Goal: Task Accomplishment & Management: Complete application form

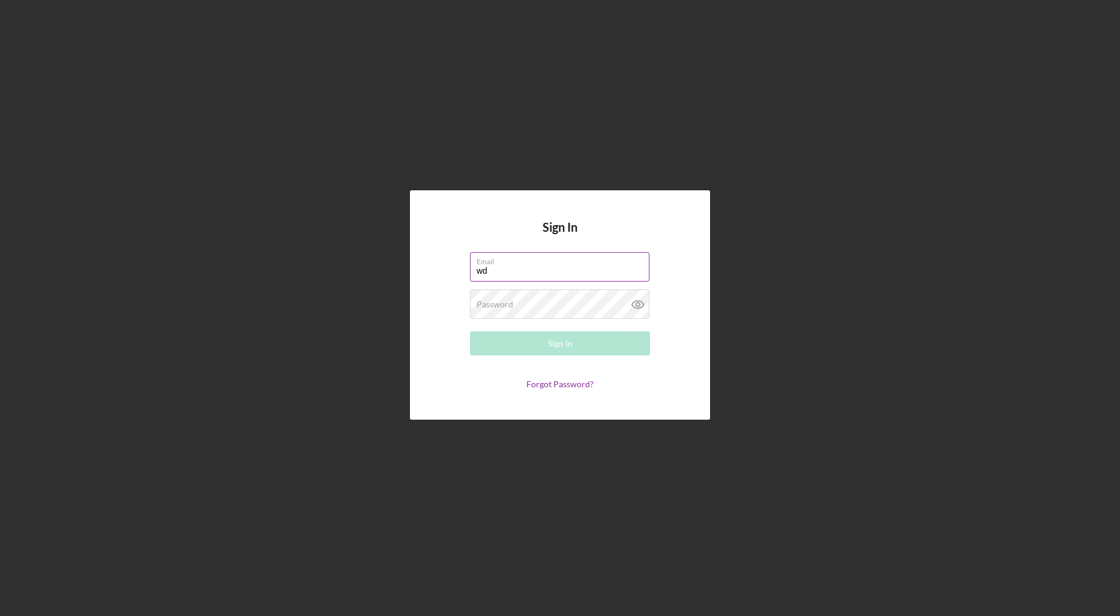
type input "[EMAIL_ADDRESS][DOMAIN_NAME]"
click at [533, 303] on div "Password Required" at bounding box center [560, 304] width 180 height 30
click at [561, 343] on div "Sign In" at bounding box center [560, 343] width 25 height 24
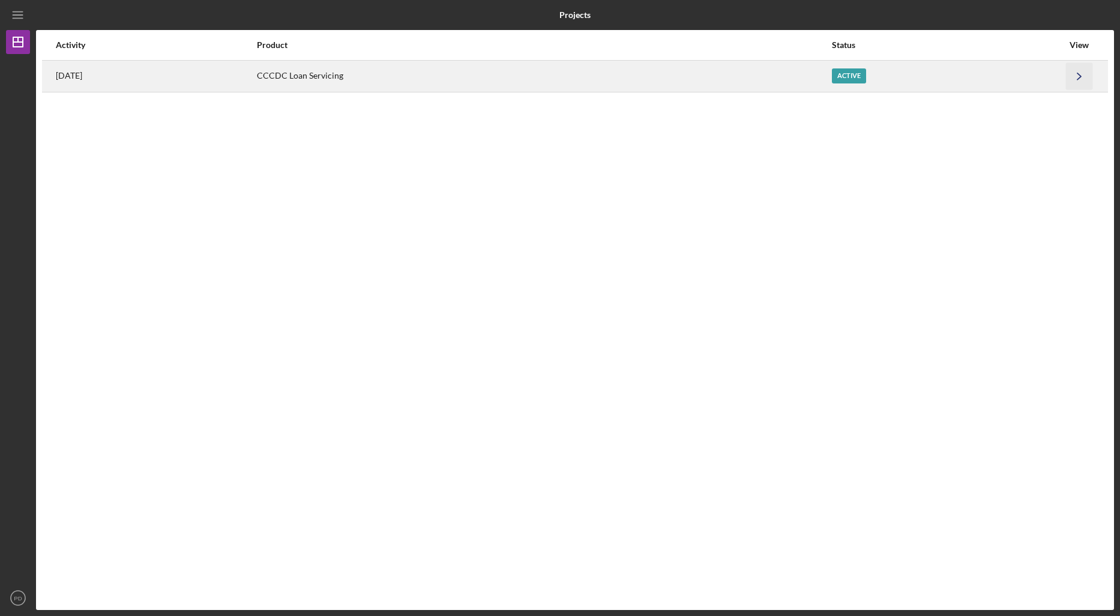
click at [1075, 76] on icon "Icon/Navigate" at bounding box center [1079, 75] width 27 height 27
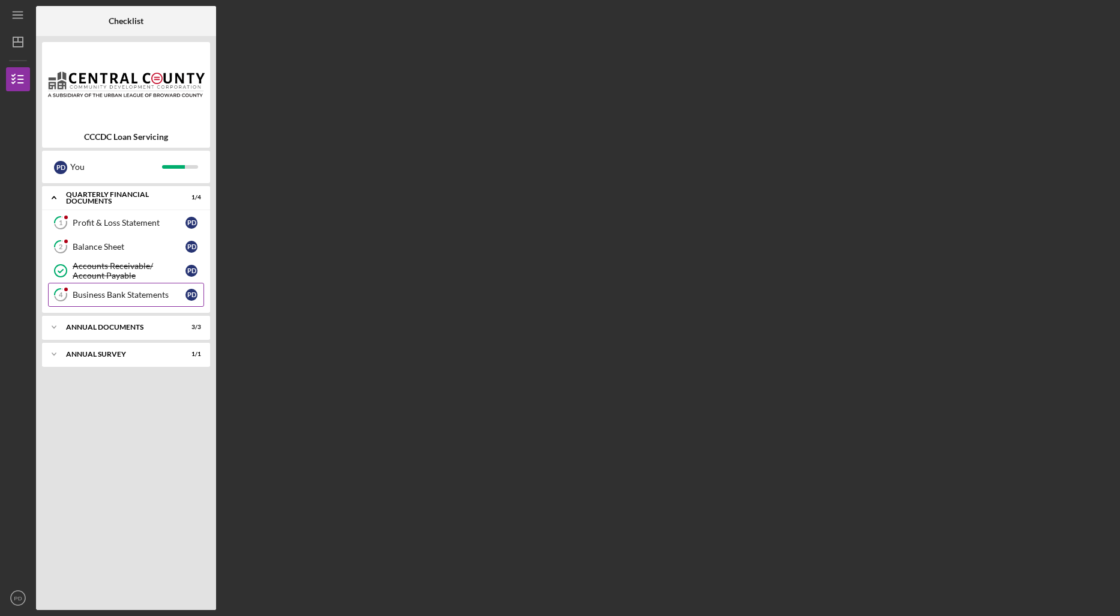
click at [129, 294] on div "Business Bank Statements" at bounding box center [129, 295] width 113 height 10
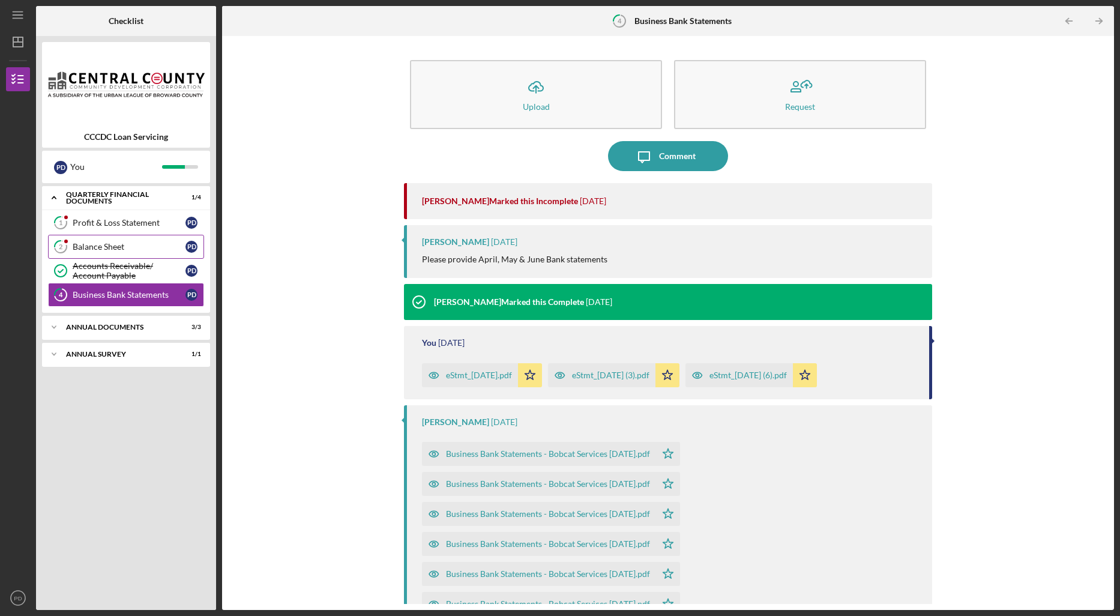
click at [74, 247] on icon "2" at bounding box center [61, 247] width 30 height 30
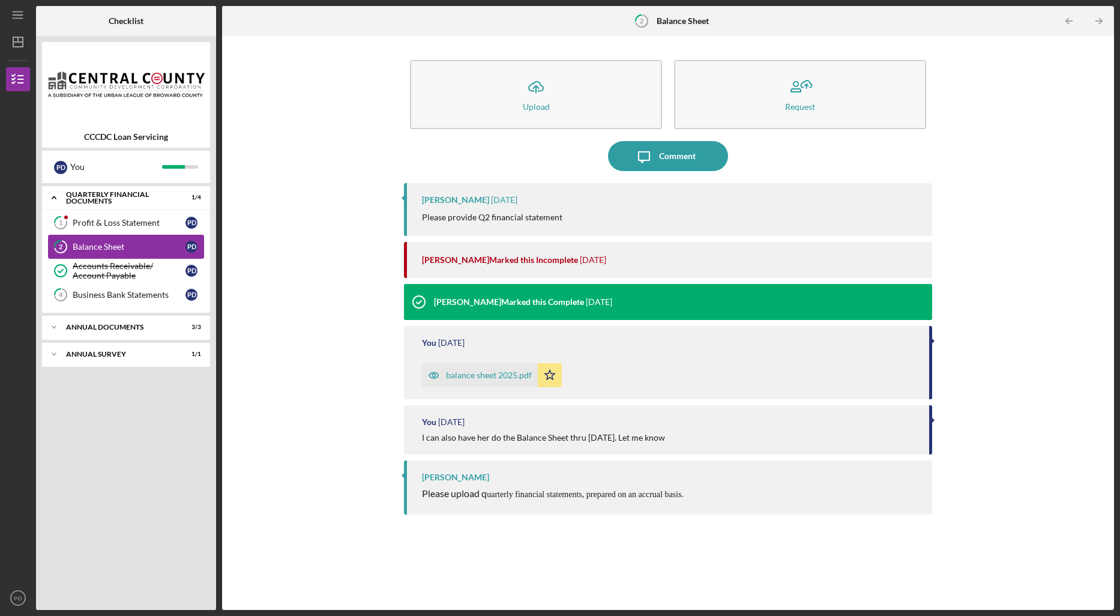
click at [468, 377] on div "balance sheet 2025.pdf" at bounding box center [489, 375] width 86 height 10
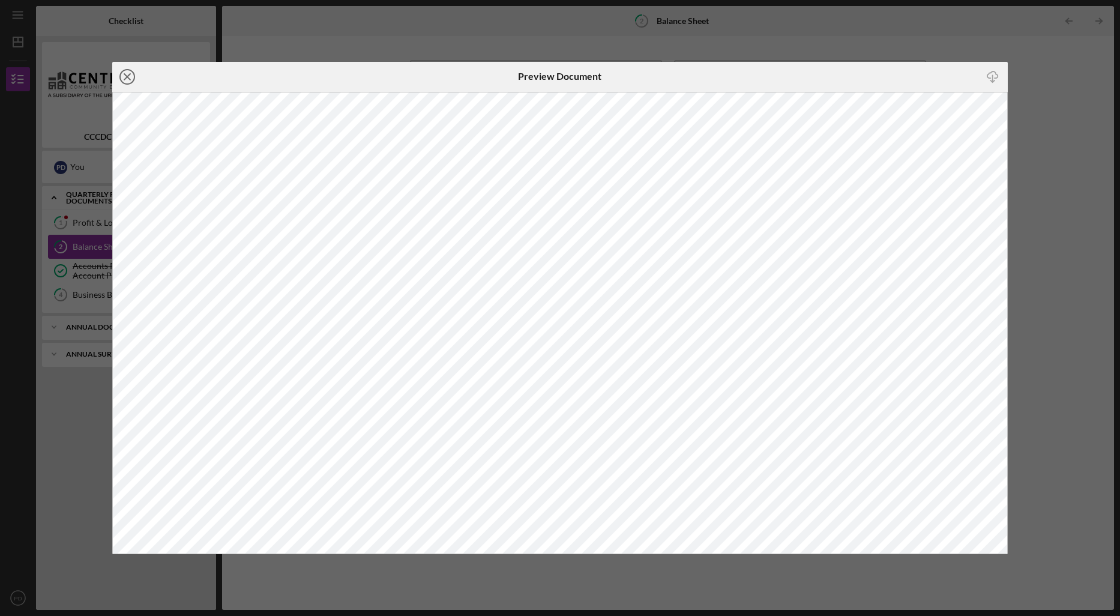
click at [129, 77] on icon "Icon/Close" at bounding box center [127, 77] width 30 height 30
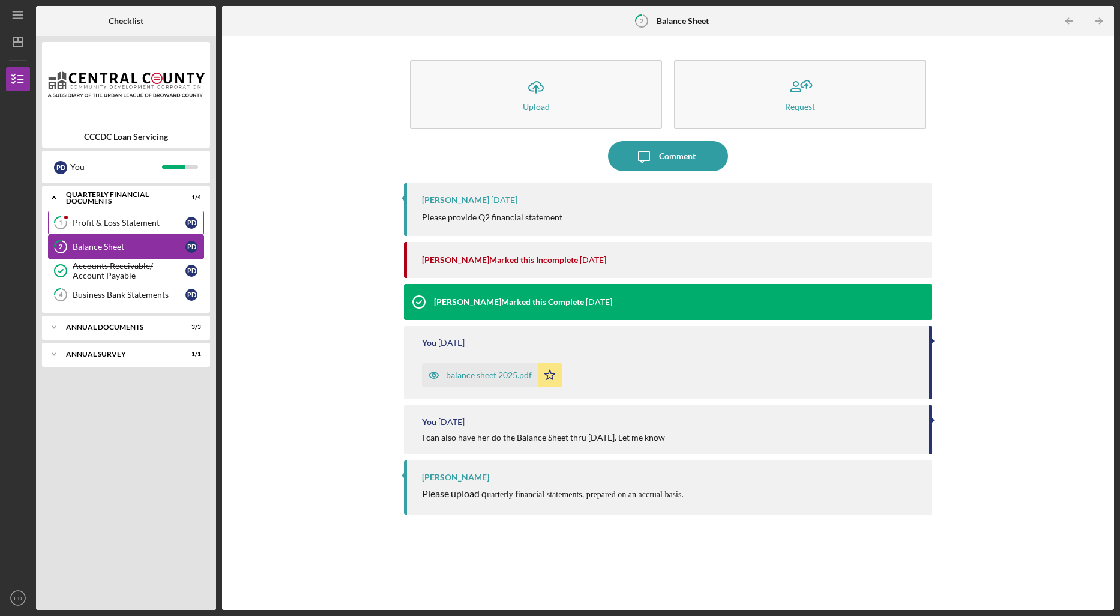
click at [97, 220] on div "Profit & Loss Statement" at bounding box center [129, 223] width 113 height 10
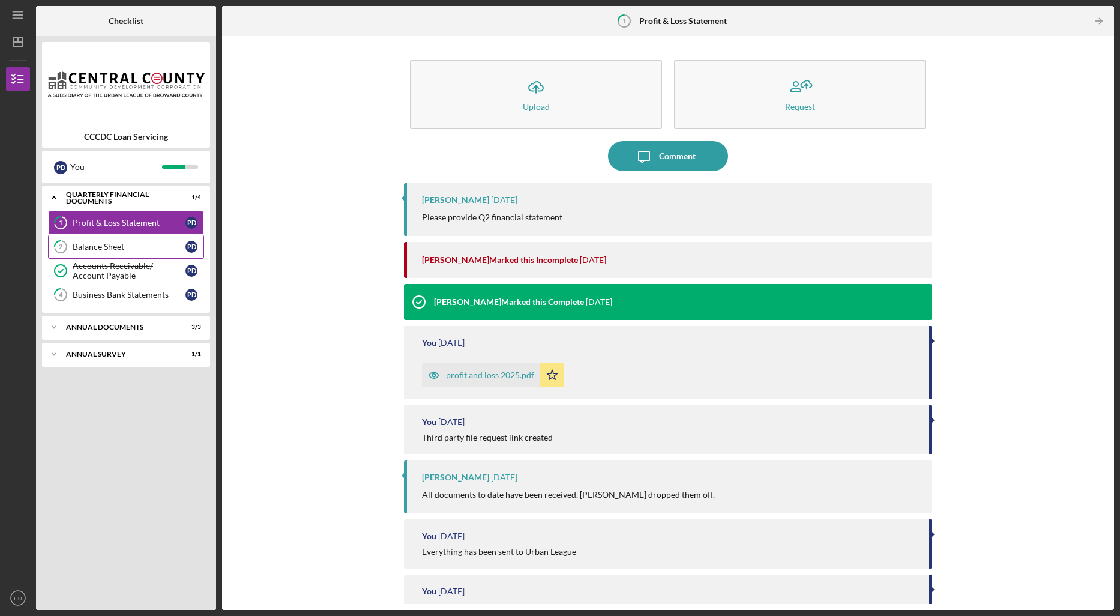
click at [533, 376] on div "profit and loss 2025.pdf" at bounding box center [481, 375] width 118 height 24
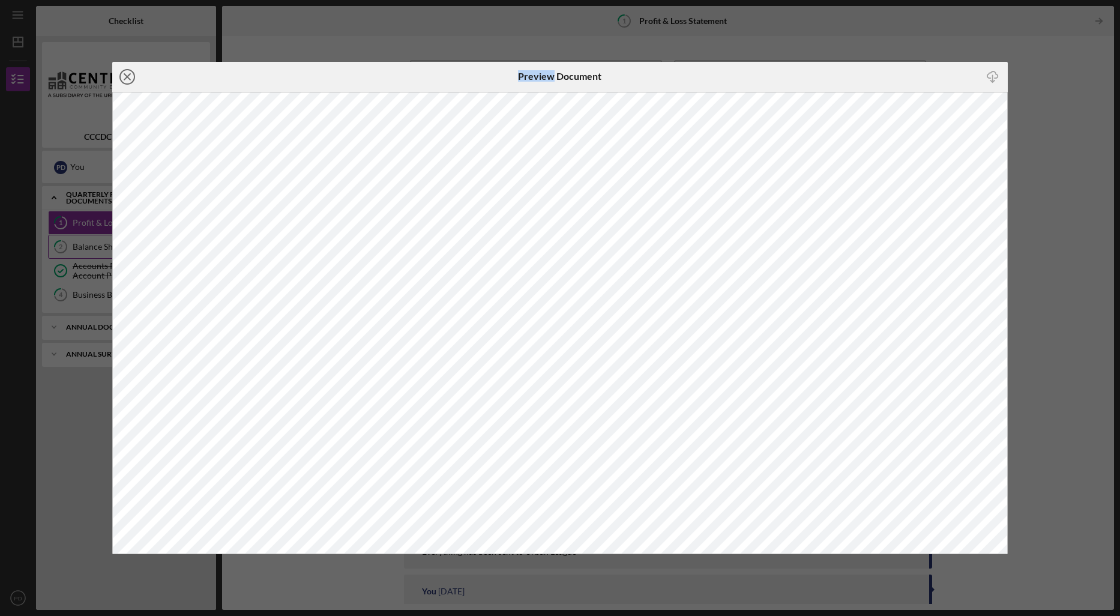
click at [125, 78] on line at bounding box center [127, 77] width 6 height 6
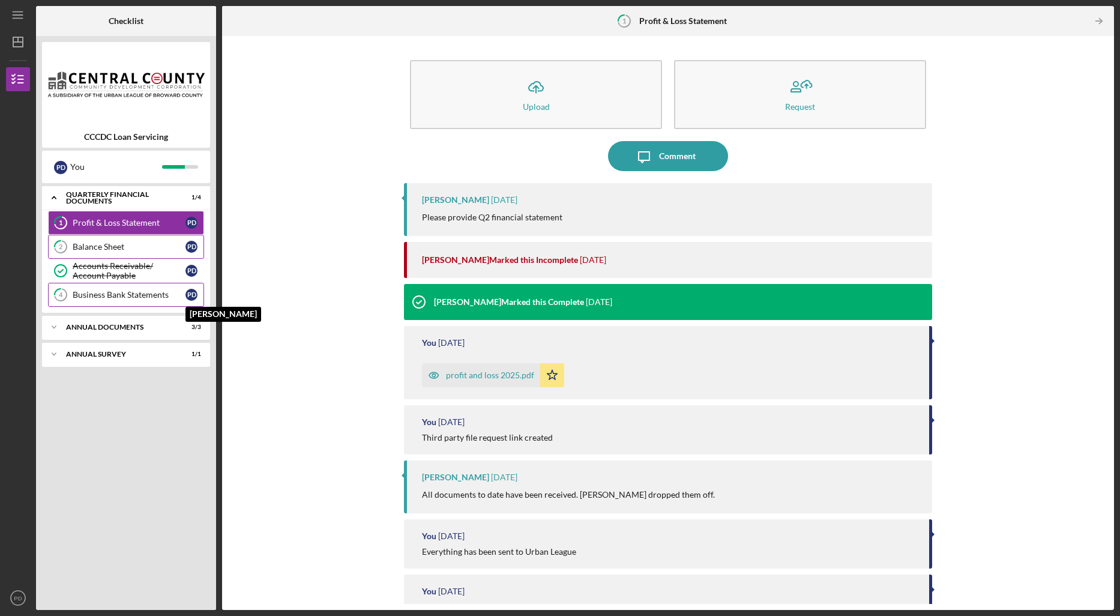
click at [189, 295] on div "P D" at bounding box center [192, 295] width 12 height 12
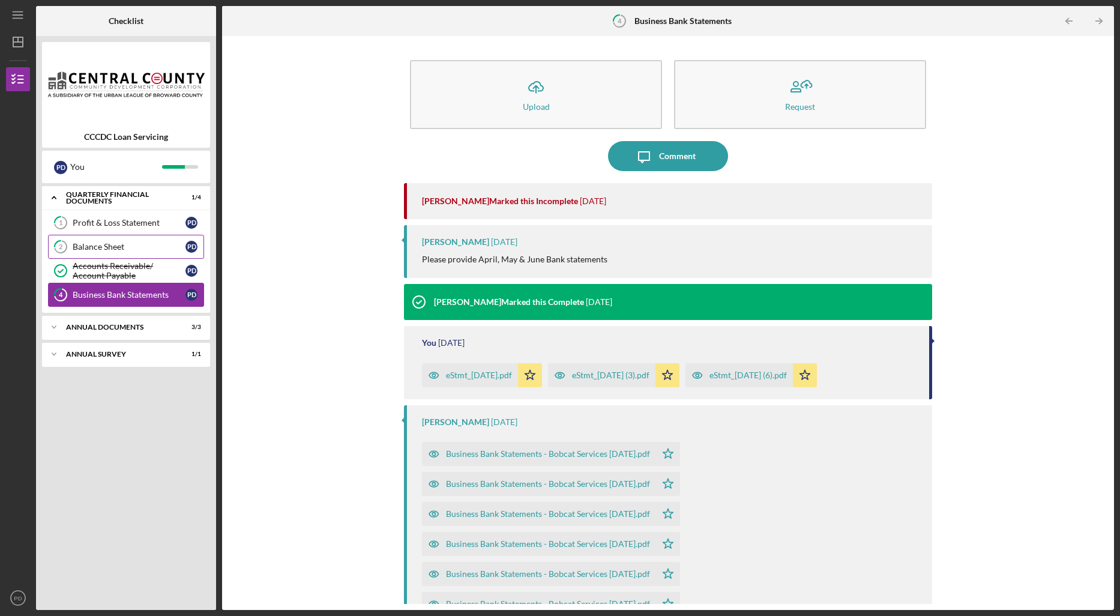
click at [172, 293] on div "Business Bank Statements" at bounding box center [129, 295] width 113 height 10
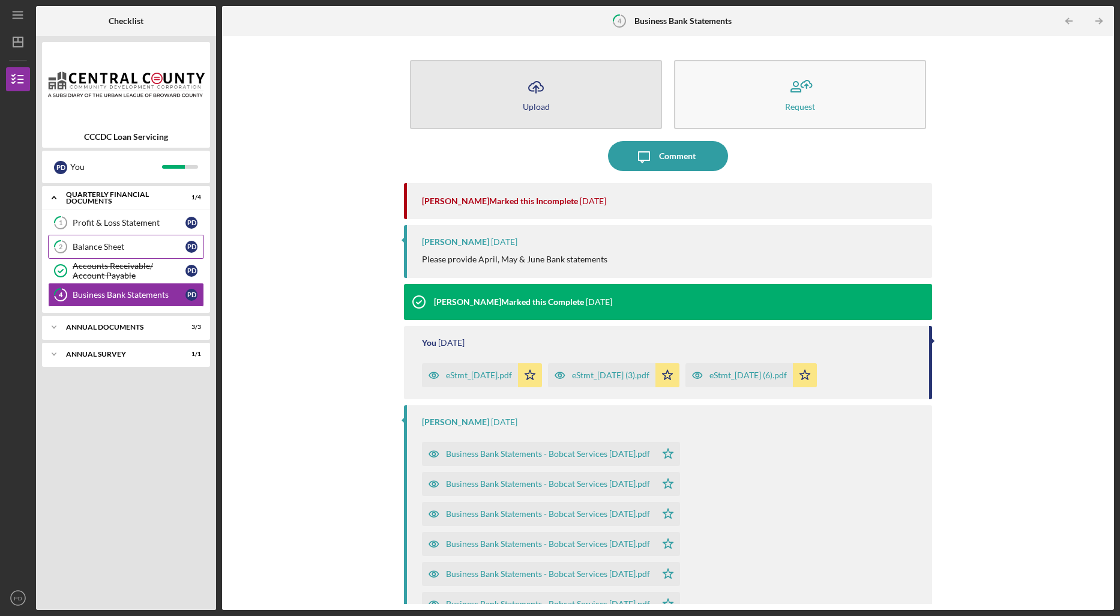
click at [535, 100] on icon "Icon/Upload" at bounding box center [536, 87] width 30 height 30
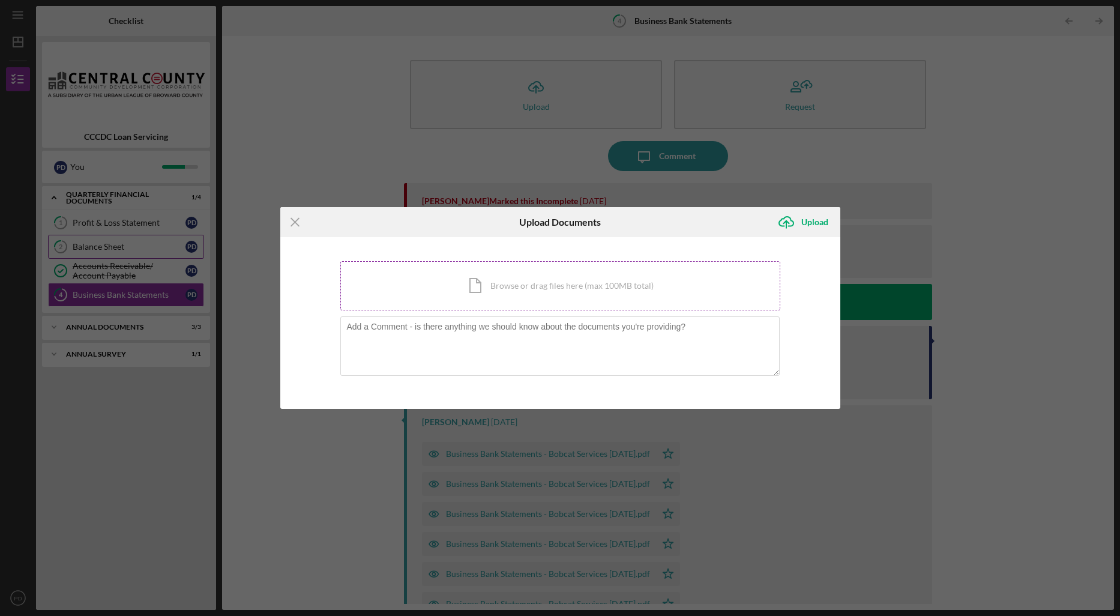
click at [480, 283] on div "Icon/Document Browse or drag files here (max 100MB total) Tap to choose files o…" at bounding box center [560, 285] width 440 height 49
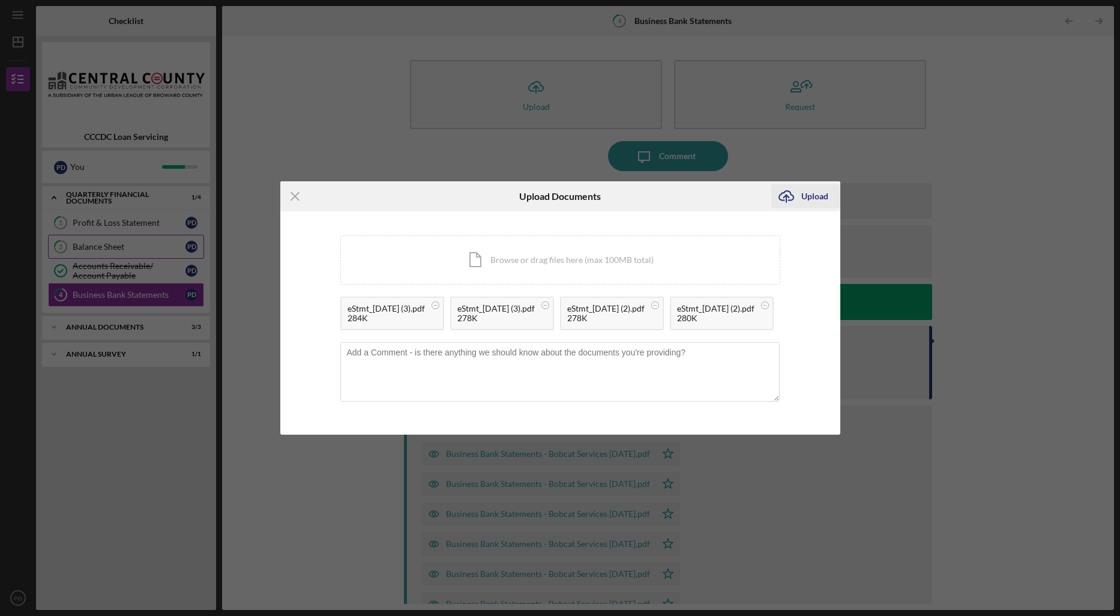
click at [812, 184] on div "Upload" at bounding box center [815, 196] width 27 height 24
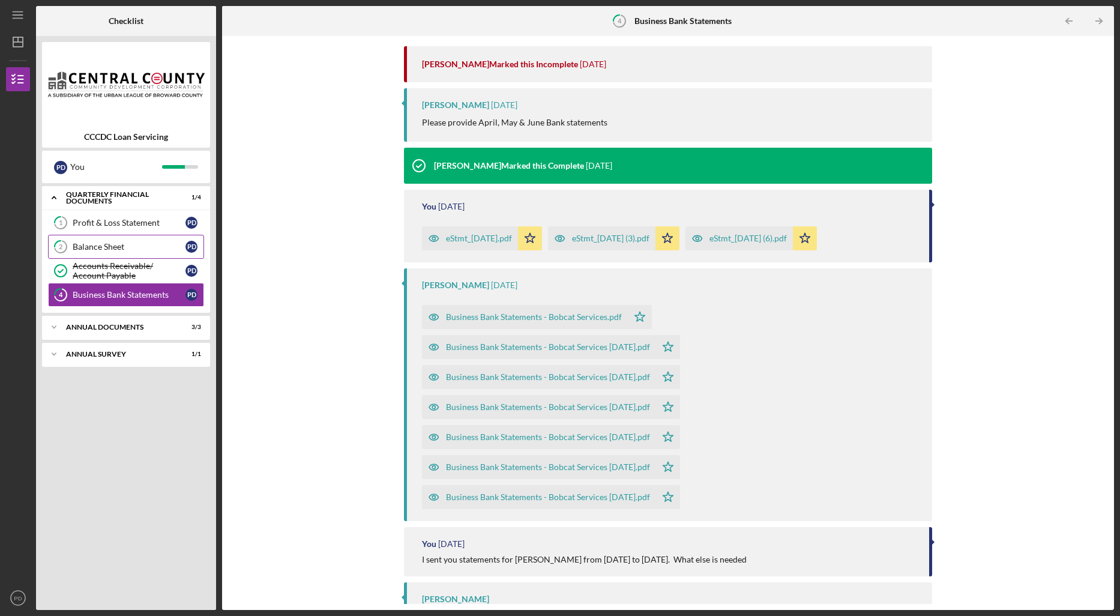
scroll to position [277, 0]
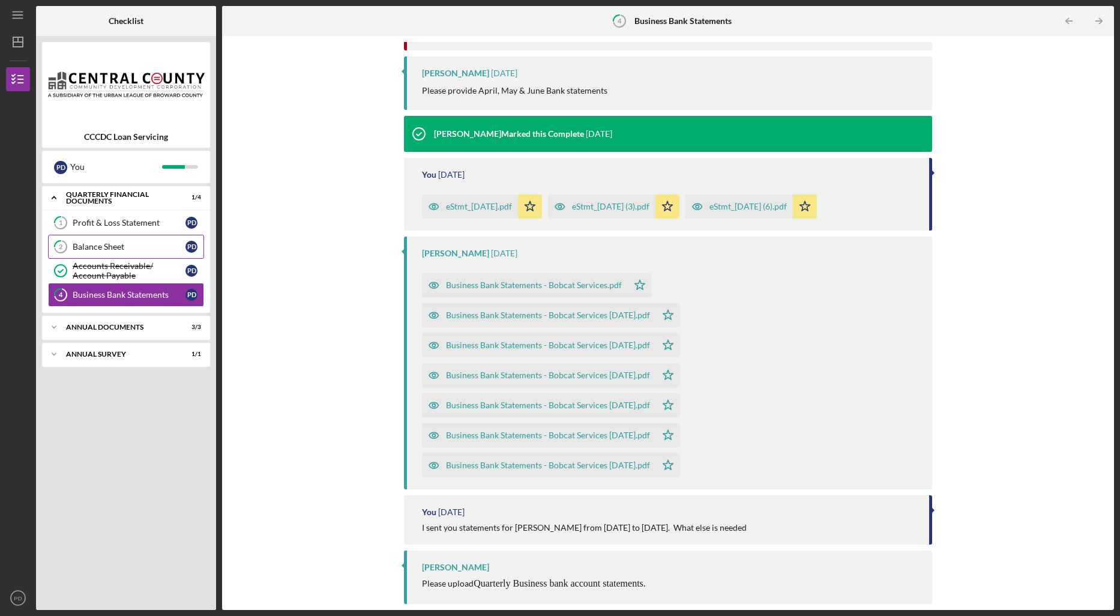
click at [113, 247] on div "Balance Sheet" at bounding box center [129, 247] width 113 height 10
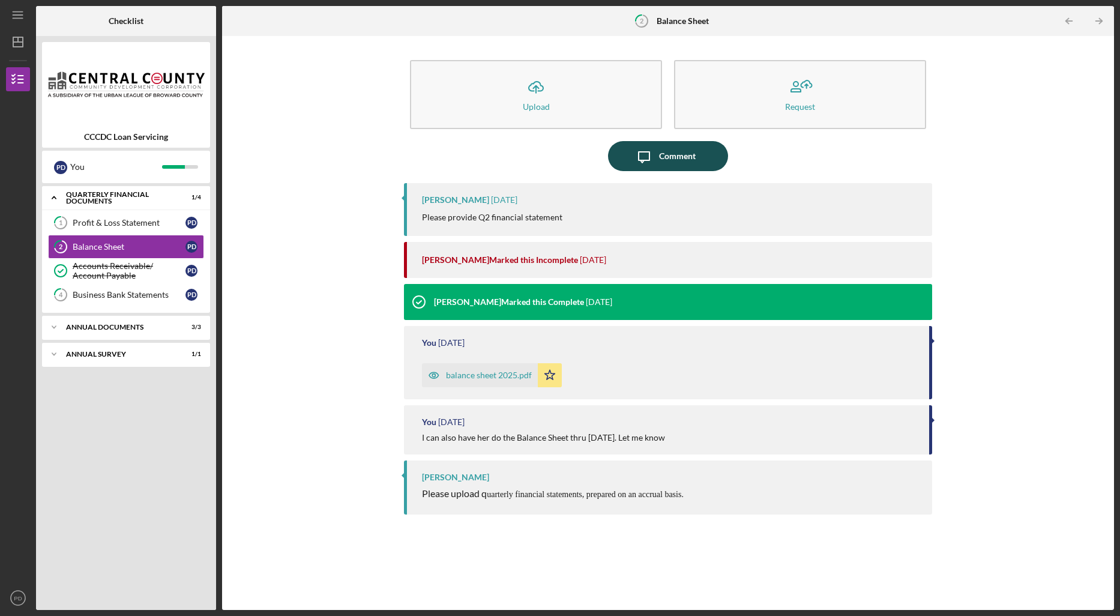
click at [689, 156] on div "Comment" at bounding box center [677, 156] width 37 height 30
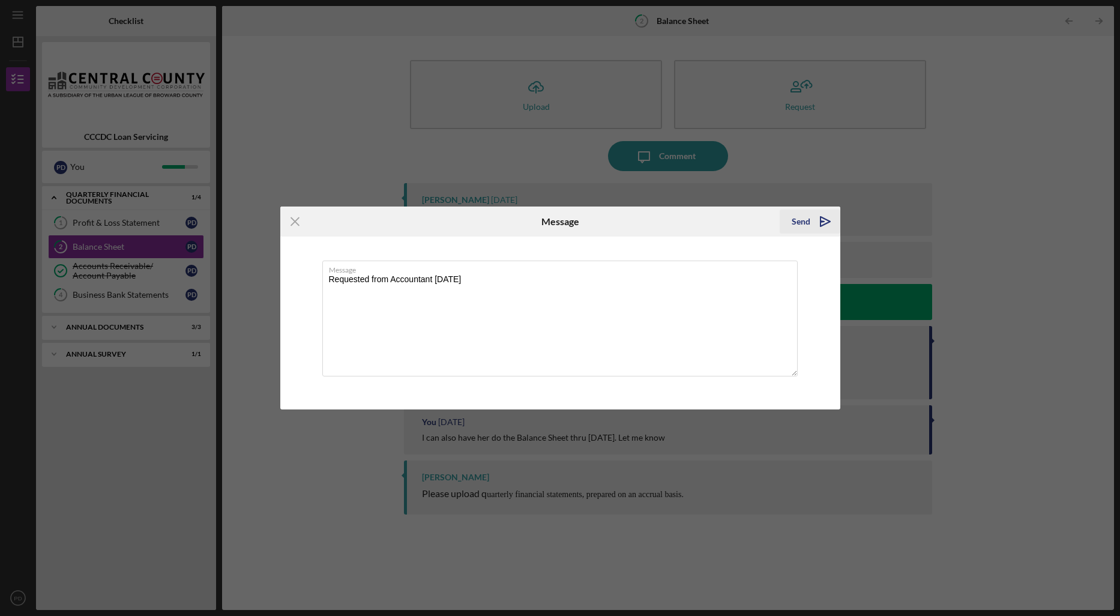
type textarea "Requested from Accountant [DATE]"
click at [800, 222] on div "Send" at bounding box center [801, 222] width 19 height 24
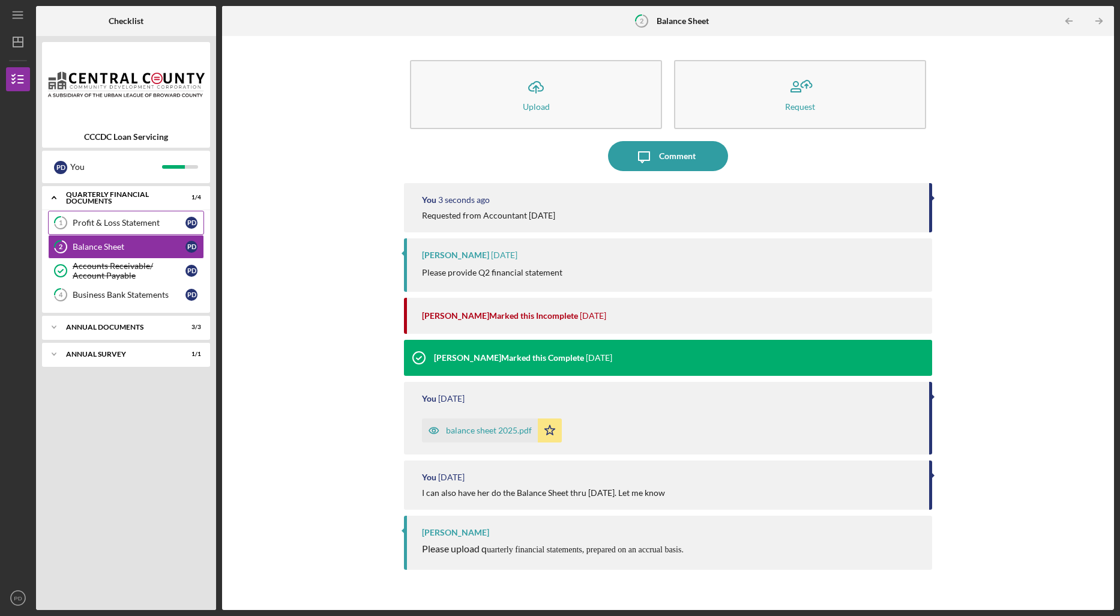
click at [142, 223] on div "Profit & Loss Statement" at bounding box center [129, 223] width 113 height 10
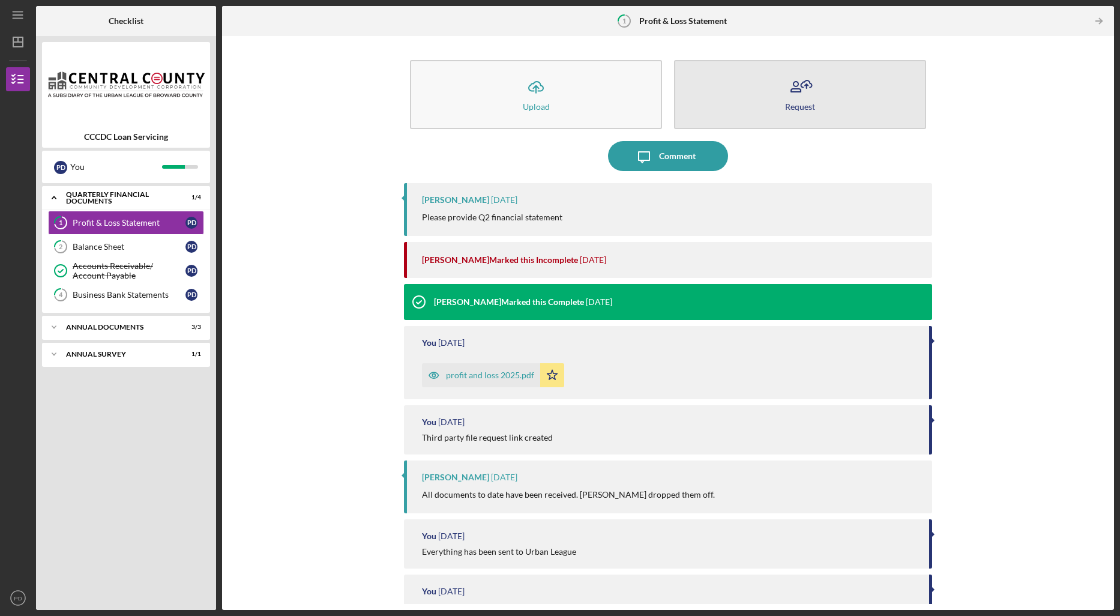
click at [795, 100] on icon "button" at bounding box center [800, 87] width 30 height 30
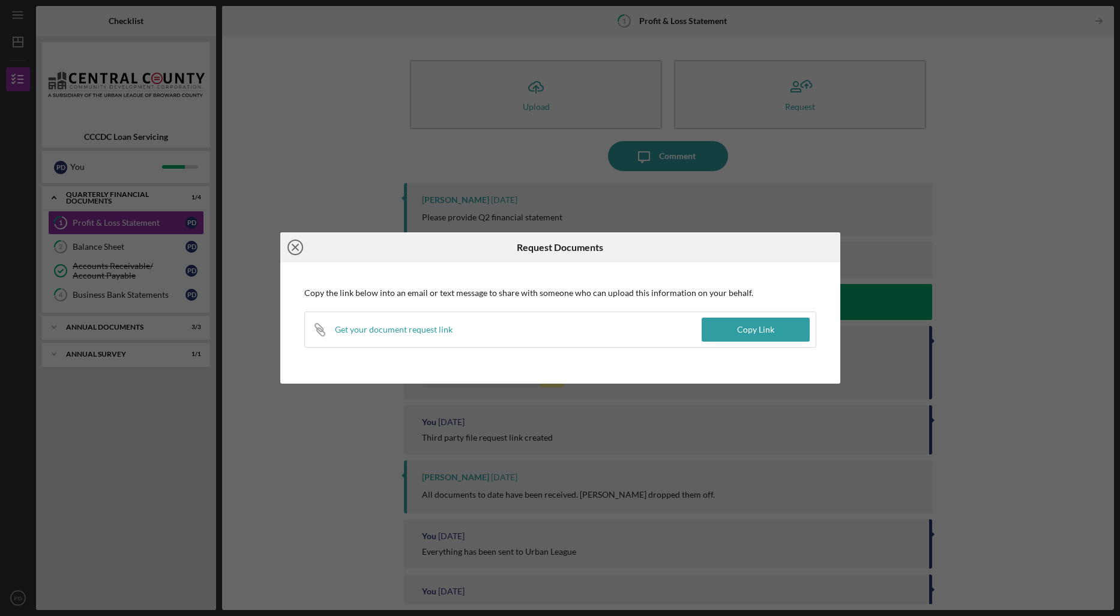
click at [300, 246] on icon "Icon/Close" at bounding box center [295, 247] width 30 height 30
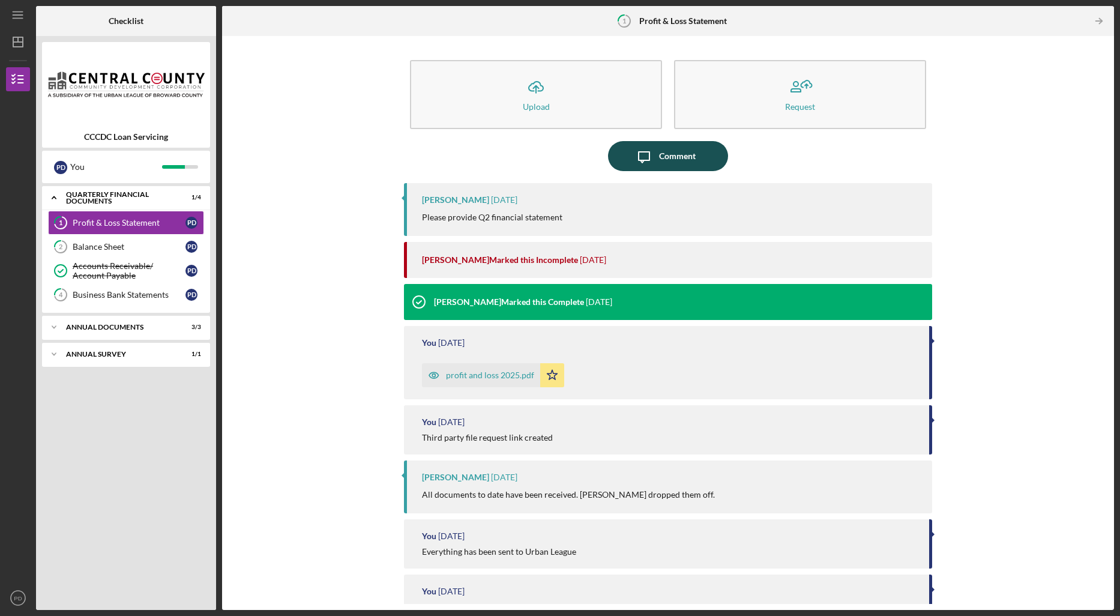
click at [678, 157] on div "Comment" at bounding box center [677, 156] width 37 height 30
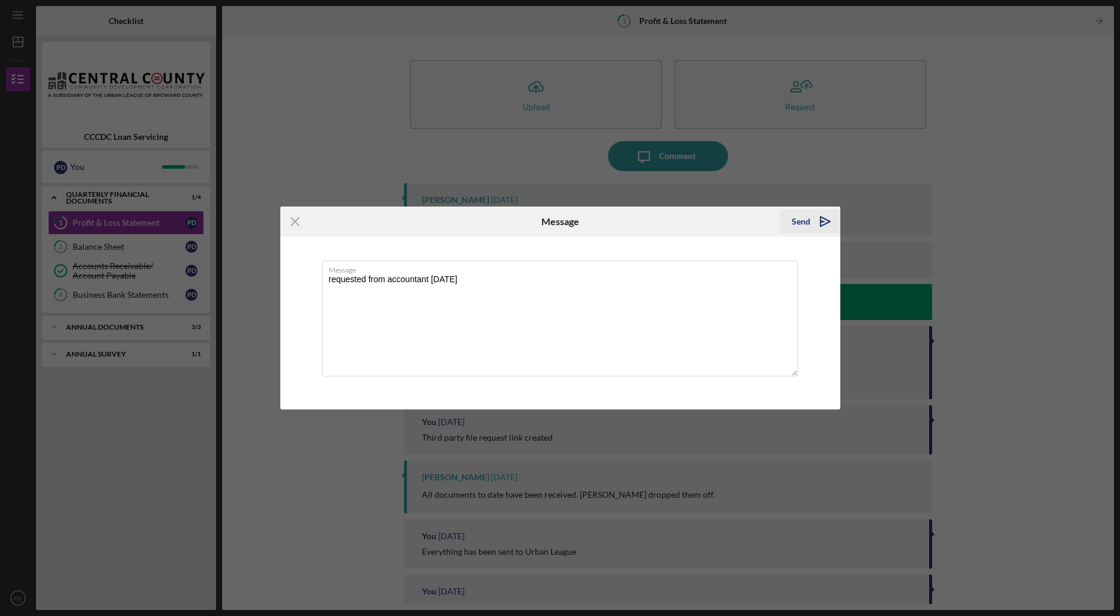
type textarea "requested from accountant [DATE]"
click at [803, 220] on div "Send" at bounding box center [801, 222] width 19 height 24
